Goal: Information Seeking & Learning: Learn about a topic

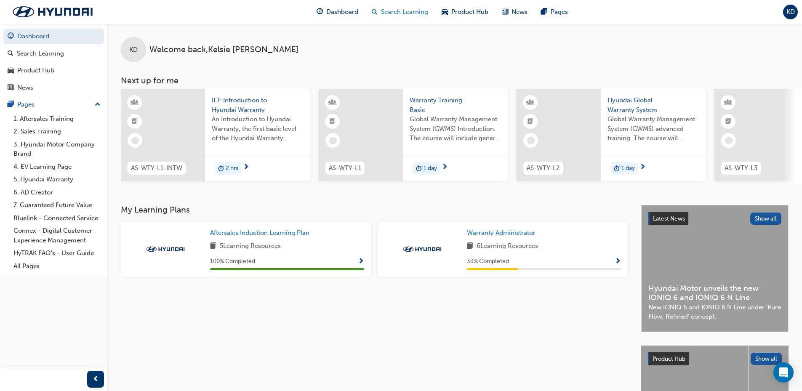
click at [414, 9] on span "Search Learning" at bounding box center [404, 12] width 47 height 10
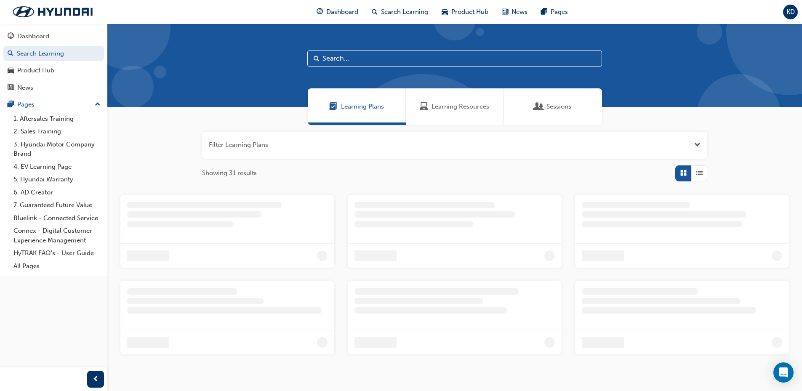
click at [343, 52] on input "text" at bounding box center [454, 59] width 295 height 16
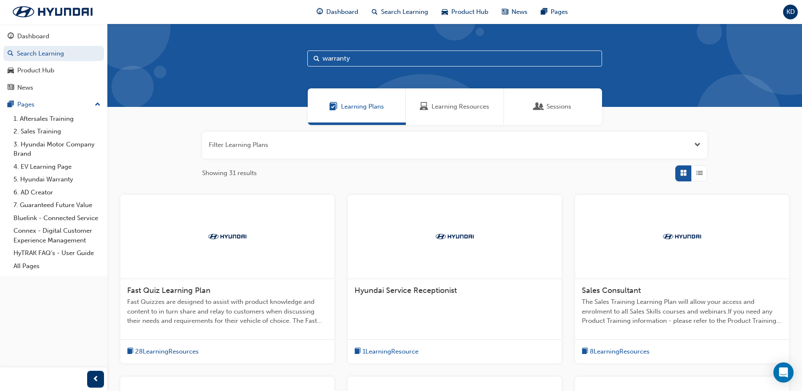
type input "warranty"
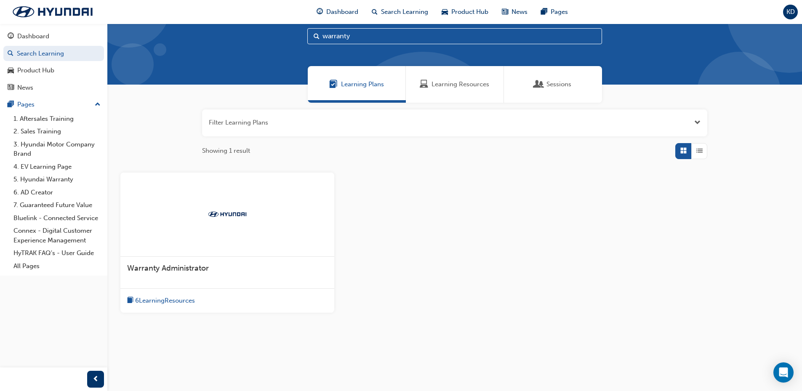
scroll to position [26, 0]
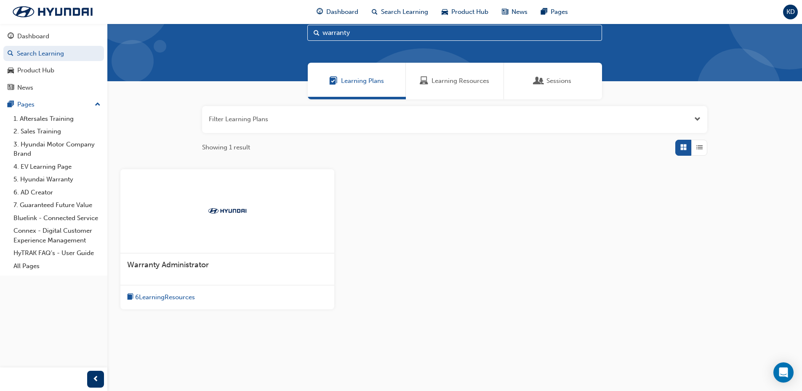
click at [175, 266] on span "Warranty Administrator" at bounding box center [168, 264] width 82 height 9
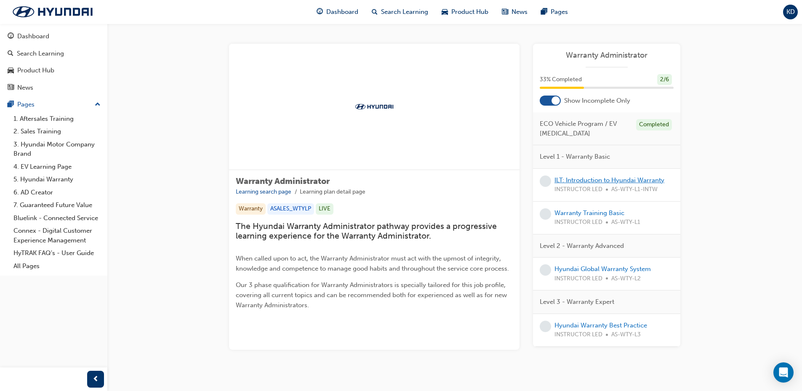
click at [584, 179] on link "ILT: Introduction to Hyundai Warranty" at bounding box center [609, 180] width 110 height 8
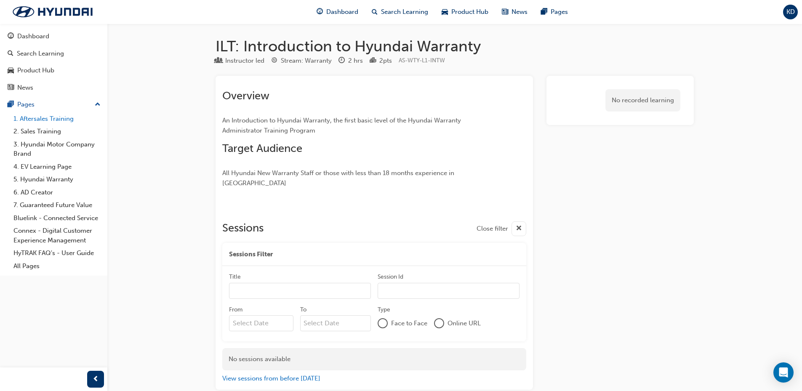
click at [51, 117] on link "1. Aftersales Training" at bounding box center [57, 118] width 94 height 13
